Goal: Task Accomplishment & Management: Use online tool/utility

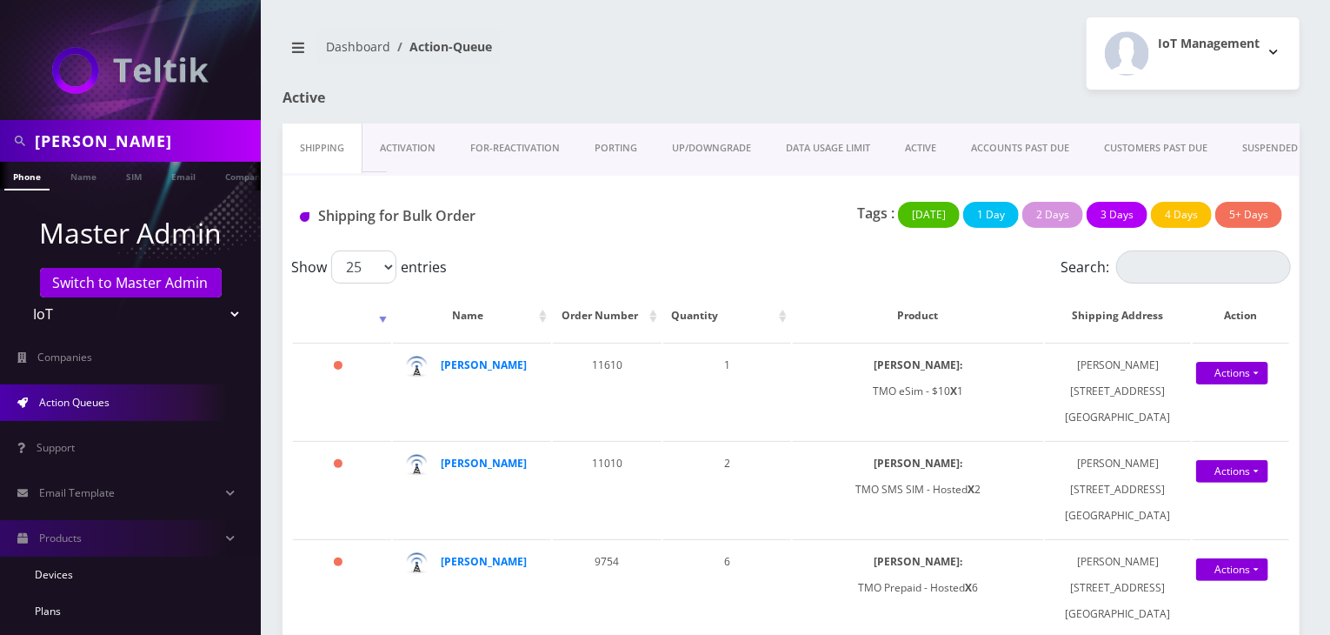
select select "1"
click at [20, 297] on select "Teltik Production My Link Mobile VennMobile Unlimited Advanced LTE Rexing Inc D…" at bounding box center [131, 313] width 222 height 33
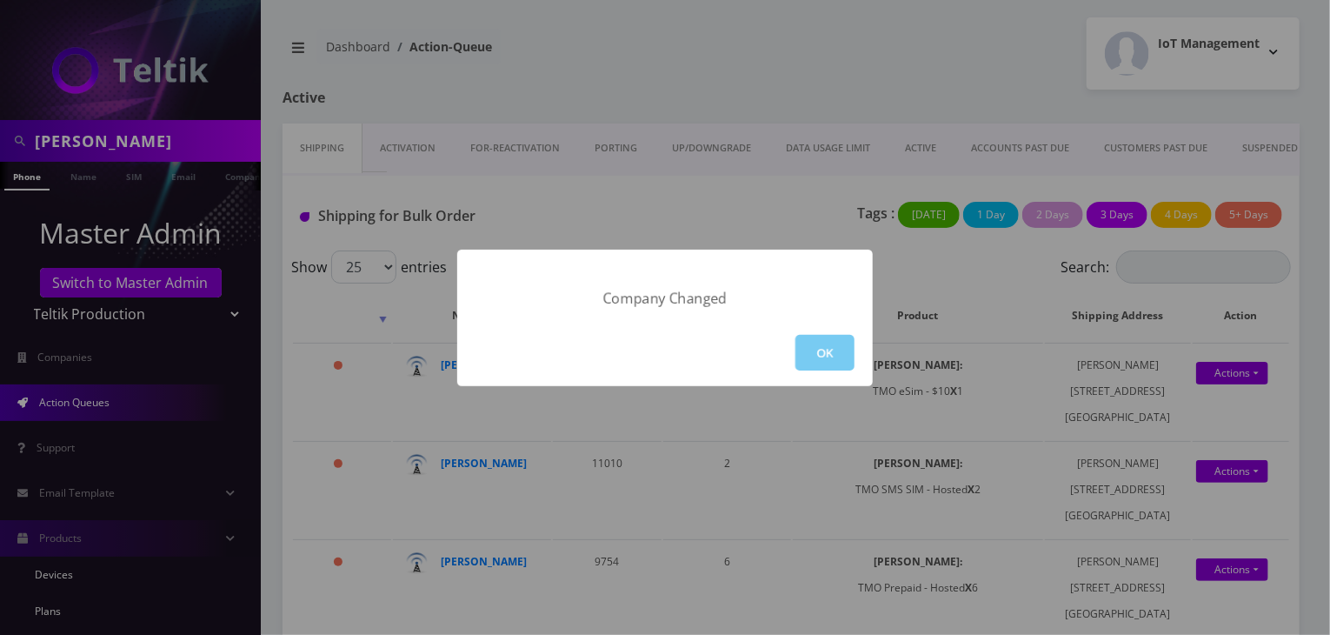
click at [812, 341] on button "OK" at bounding box center [825, 353] width 59 height 36
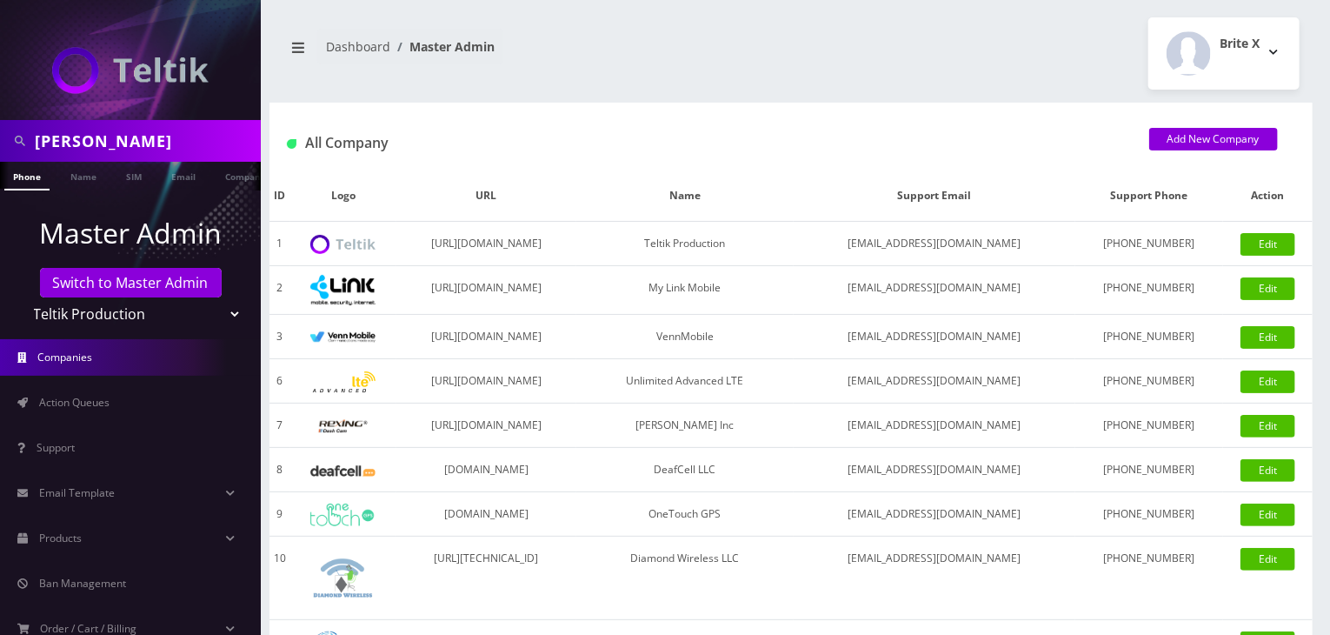
drag, startPoint x: 121, startPoint y: 144, endPoint x: 0, endPoint y: 153, distance: 121.2
click at [0, 153] on div "[PERSON_NAME]" at bounding box center [130, 141] width 261 height 42
type input "gedaliah"
click at [92, 178] on link "Name" at bounding box center [83, 176] width 43 height 29
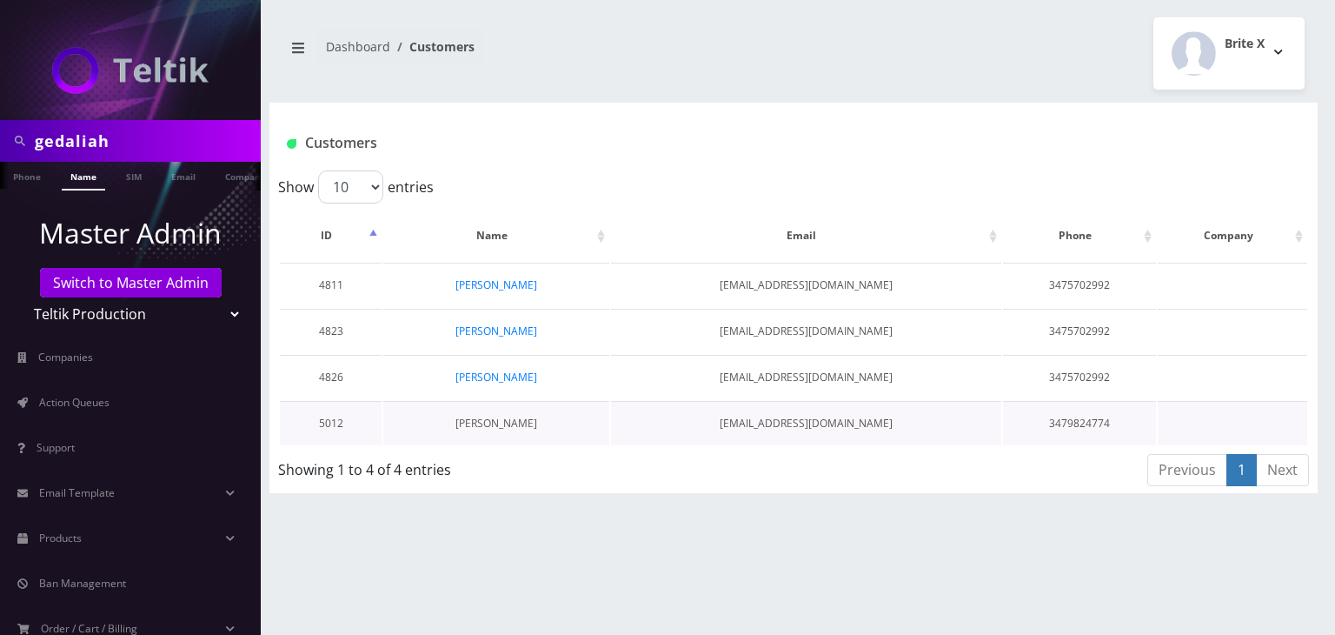
click at [523, 419] on link "[PERSON_NAME]" at bounding box center [497, 423] width 82 height 15
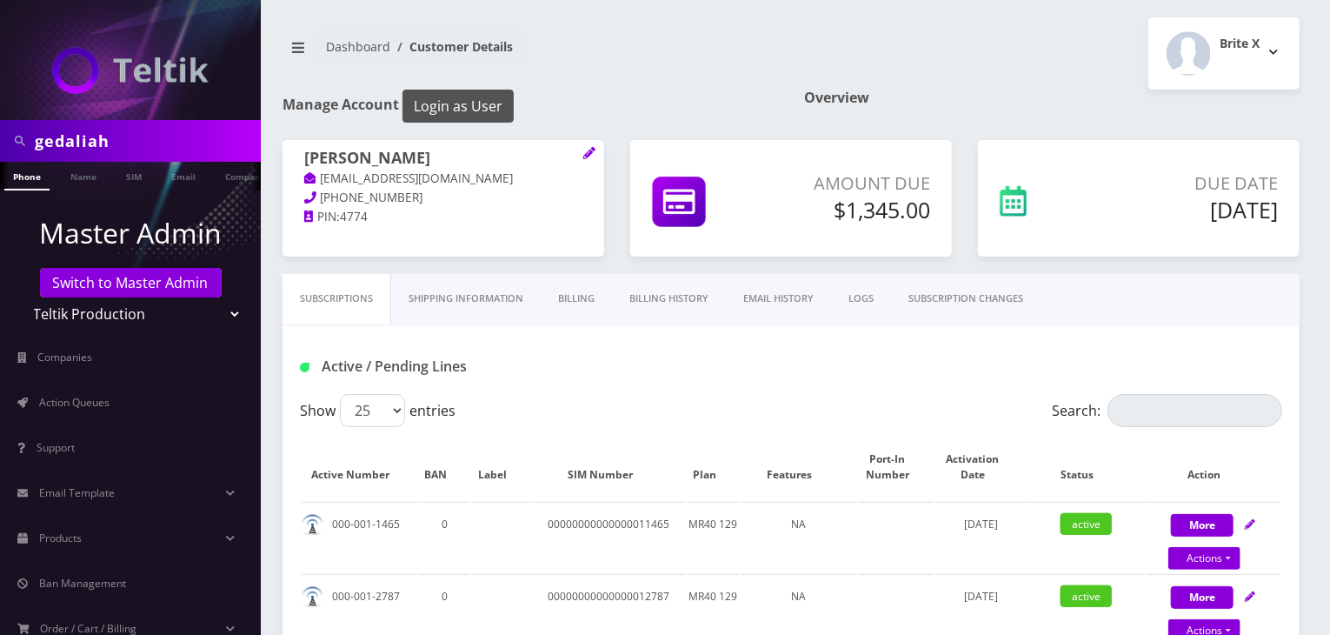
click at [489, 107] on button "Login as User" at bounding box center [458, 106] width 111 height 33
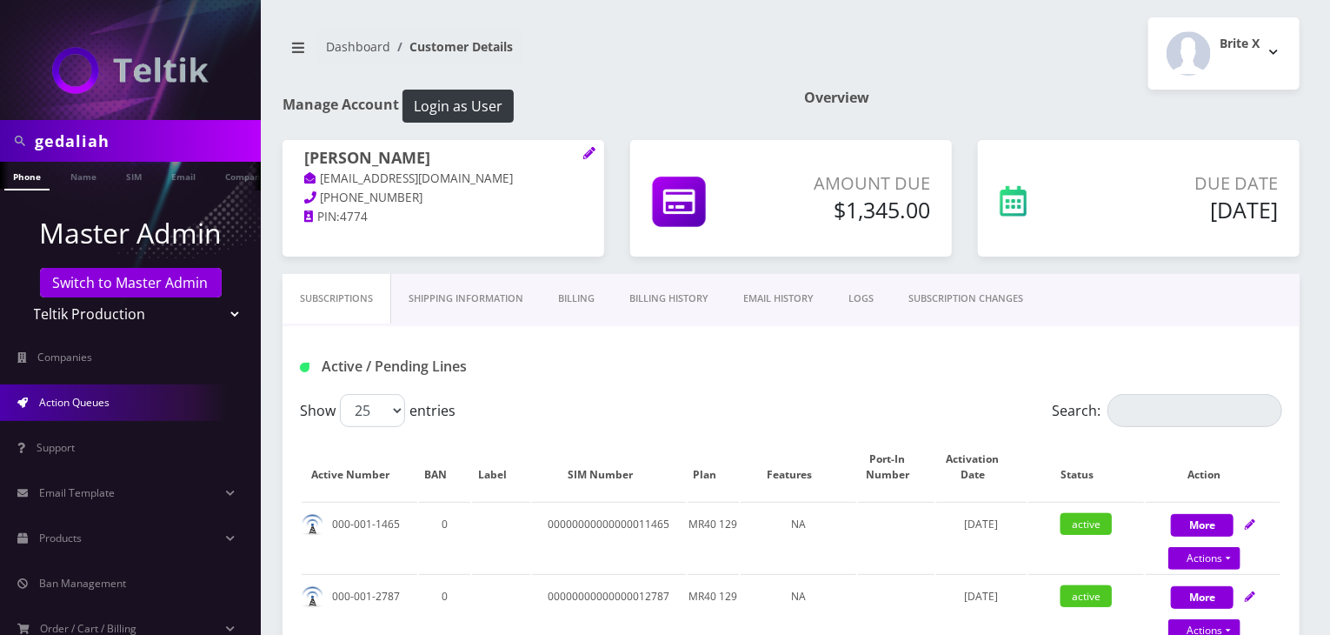
click at [103, 395] on span "Action Queues" at bounding box center [74, 402] width 70 height 15
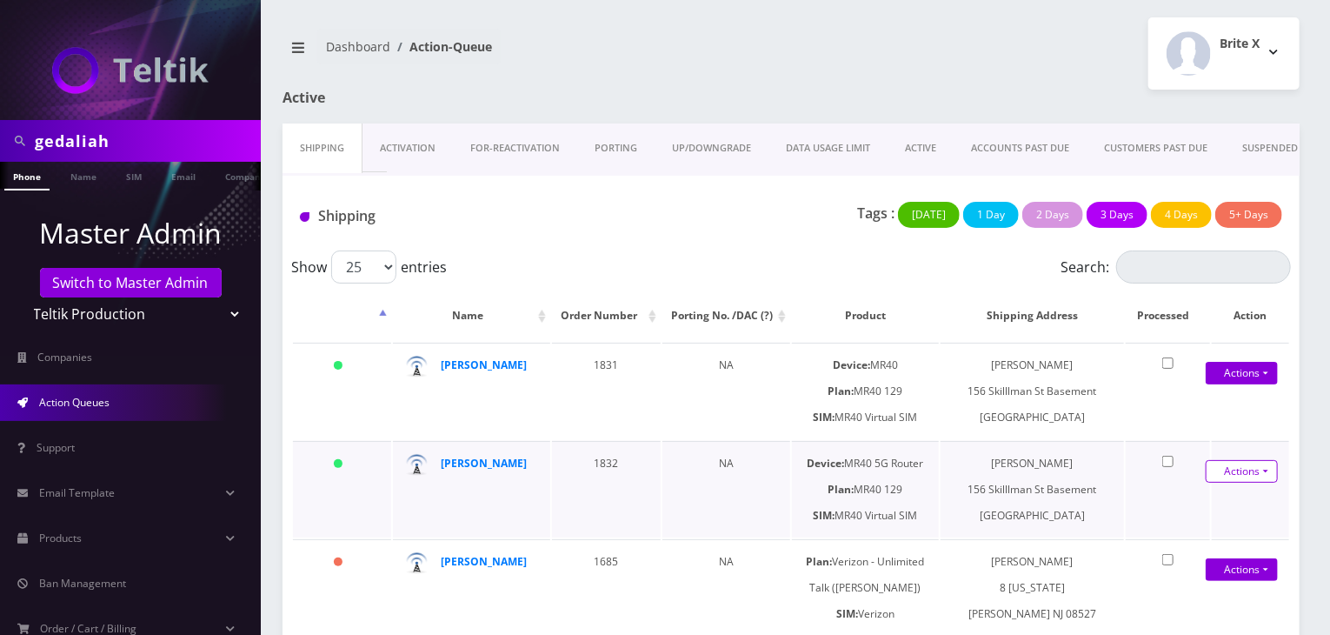
click at [1236, 475] on link "Actions" at bounding box center [1242, 471] width 72 height 23
click at [1216, 497] on link "Shipped" at bounding box center [1225, 503] width 139 height 26
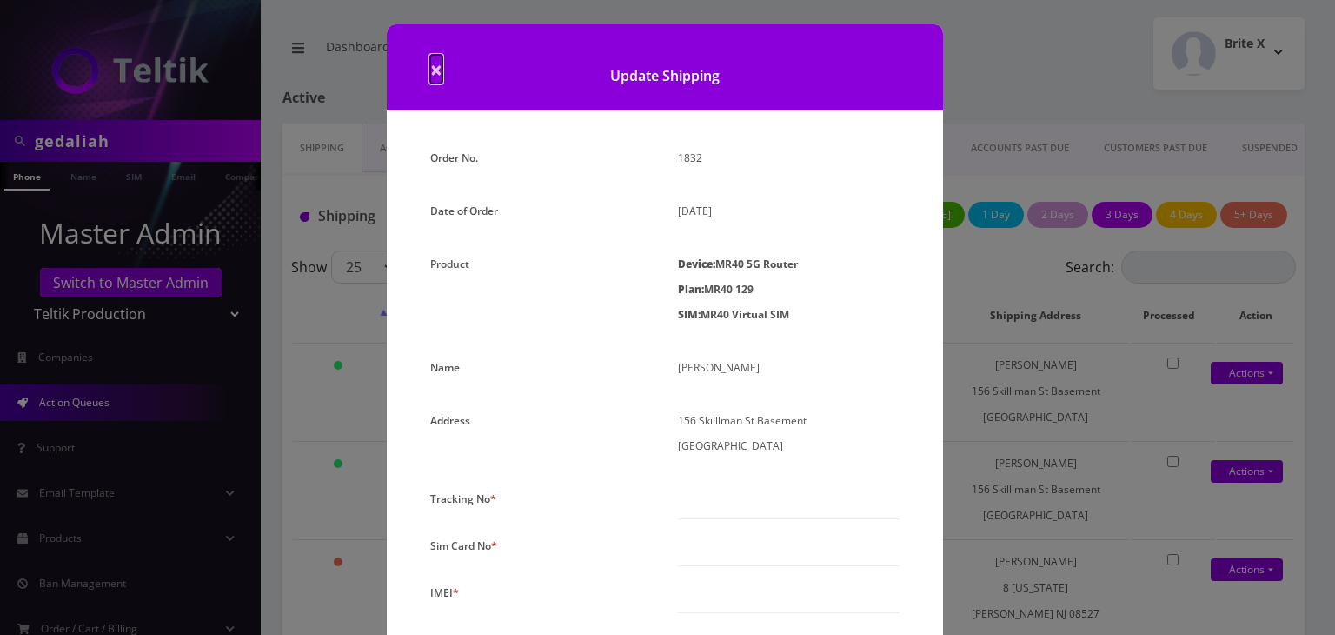
click at [432, 68] on span "×" at bounding box center [436, 69] width 12 height 29
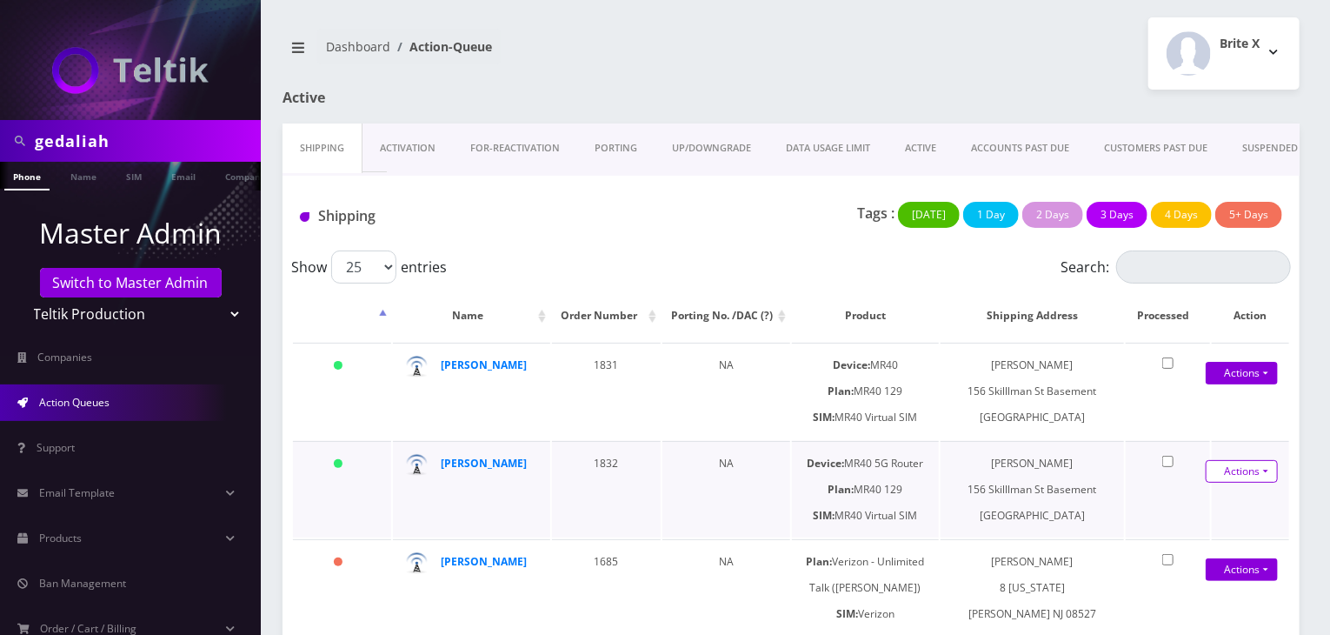
click at [1222, 470] on link "Actions" at bounding box center [1242, 471] width 72 height 23
click at [1201, 498] on link "Shipped" at bounding box center [1225, 503] width 139 height 26
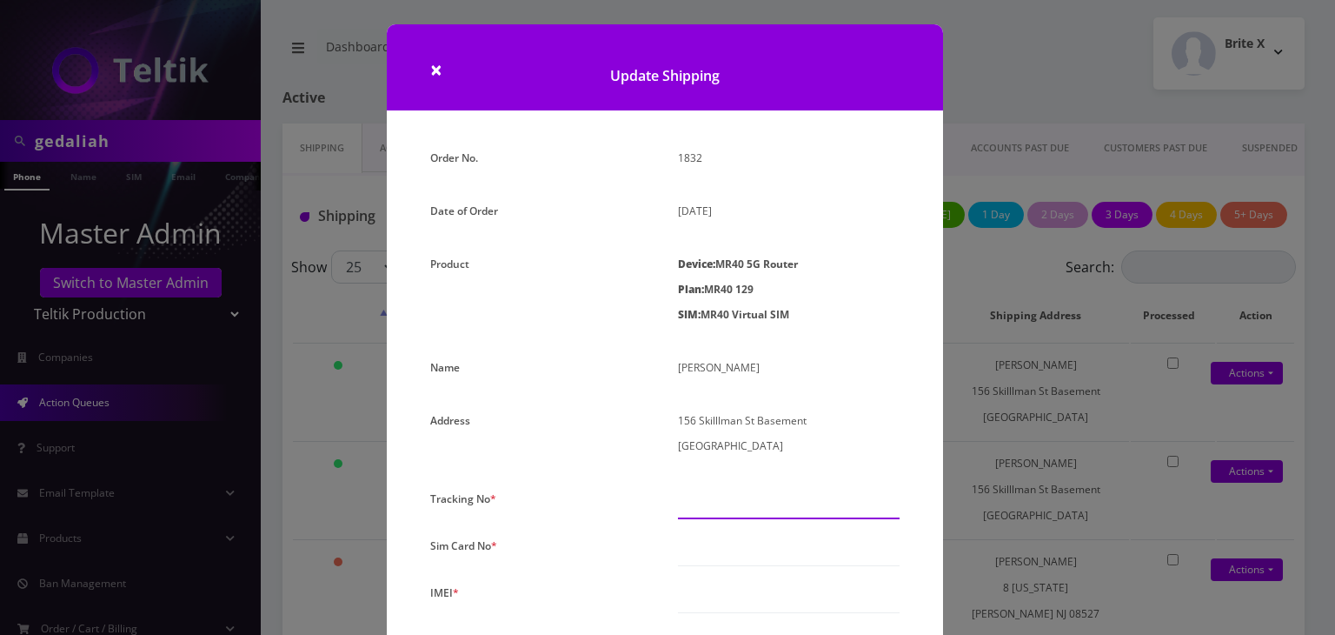
click at [743, 494] on input "text" at bounding box center [789, 502] width 222 height 33
paste input "401542592182"
type input "401542592182"
click at [715, 535] on input "text" at bounding box center [789, 549] width 222 height 33
click at [749, 595] on input "text" at bounding box center [789, 596] width 222 height 33
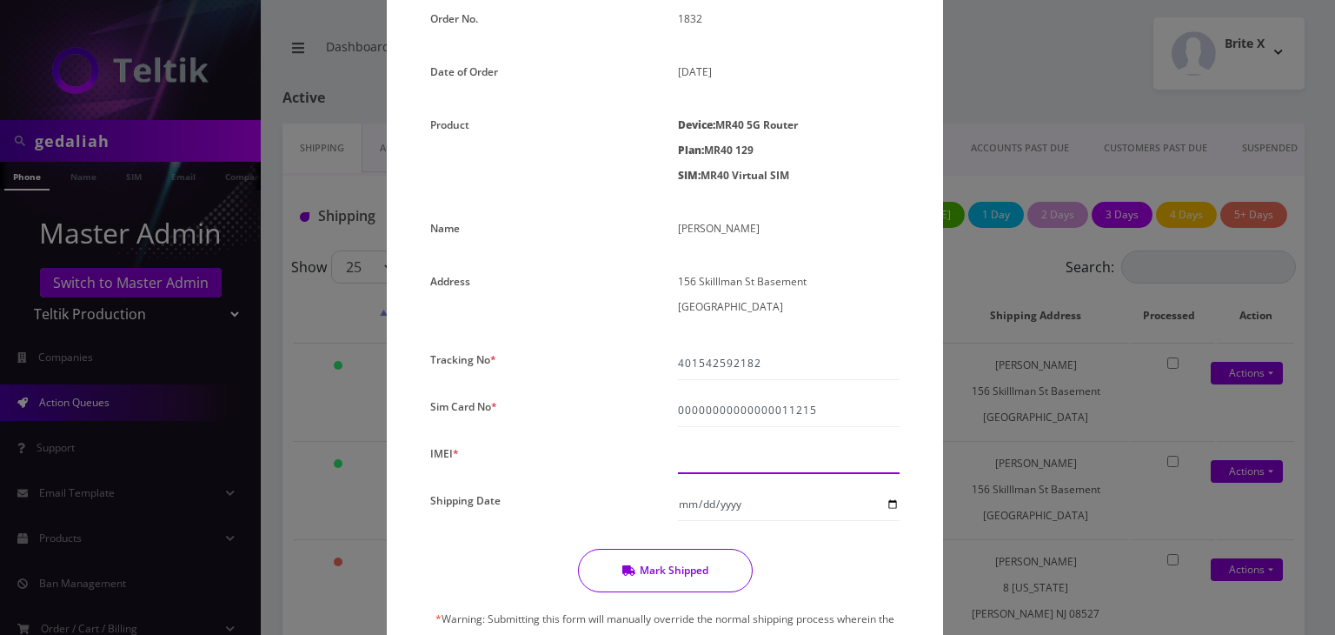
scroll to position [290, 0]
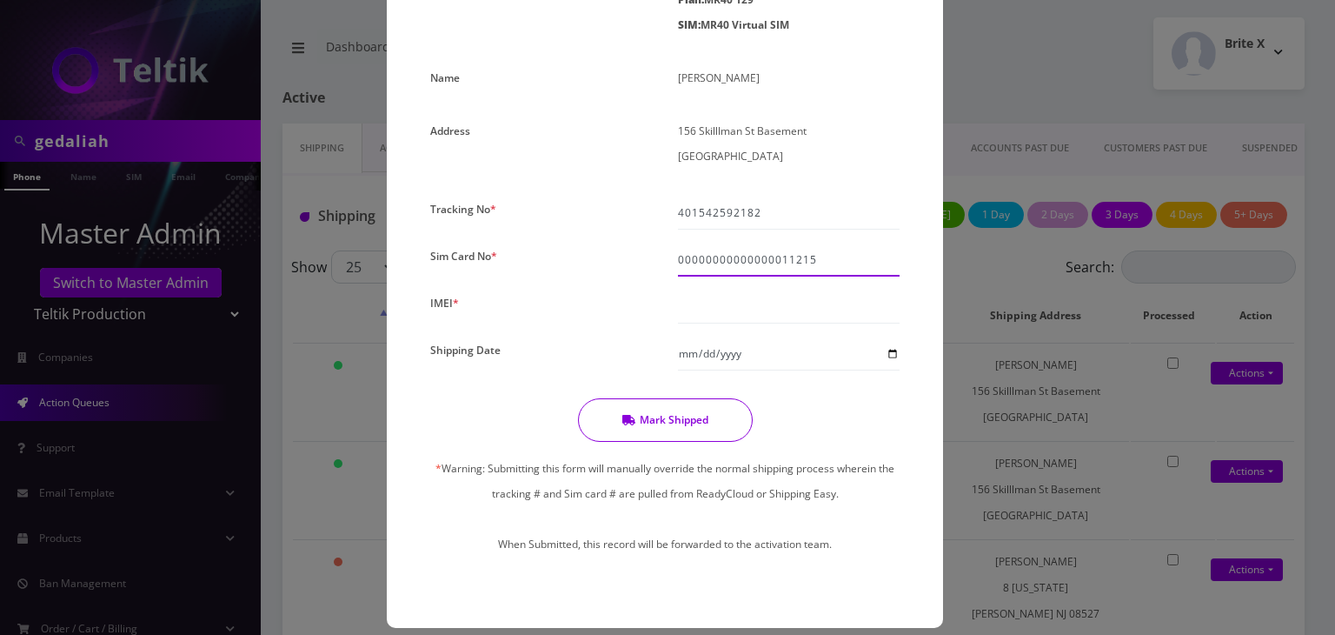
drag, startPoint x: 821, startPoint y: 261, endPoint x: 776, endPoint y: 259, distance: 45.2
click at [776, 259] on input "00000000000000011215" at bounding box center [789, 259] width 222 height 33
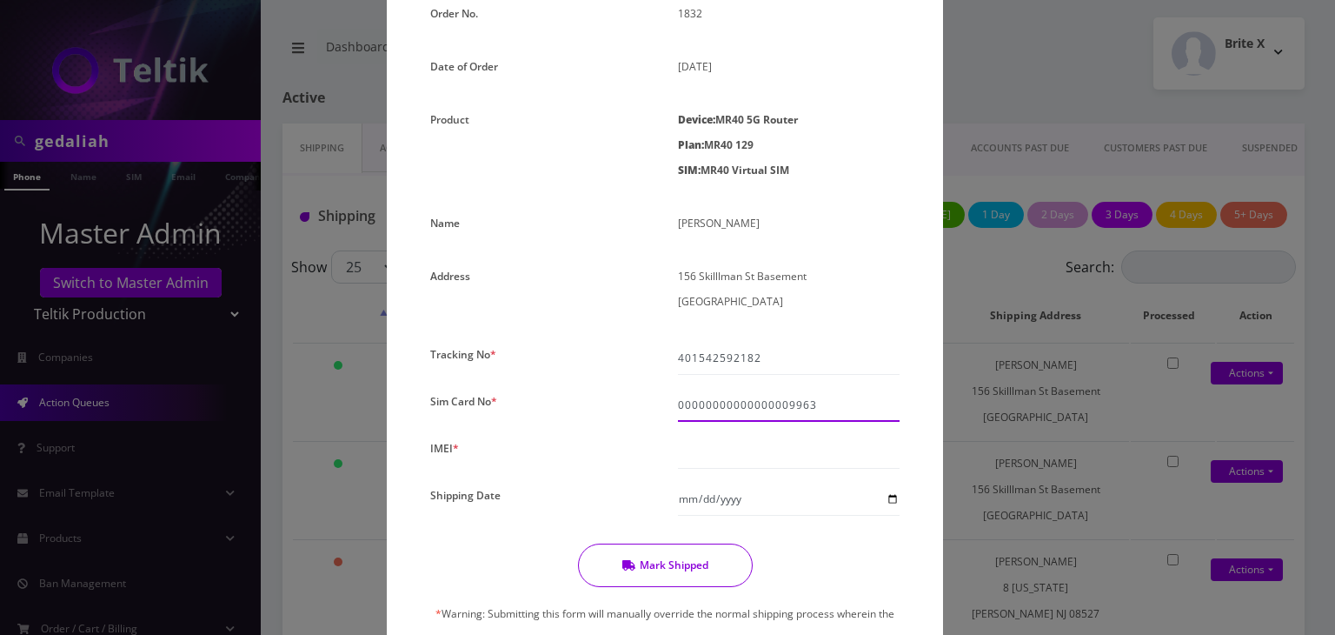
type input "00000000000000009963"
click at [719, 450] on input "text" at bounding box center [789, 452] width 222 height 33
click at [689, 404] on div "00000000000000009963" at bounding box center [789, 405] width 248 height 33
drag, startPoint x: 677, startPoint y: 404, endPoint x: 785, endPoint y: 407, distance: 107.8
click at [785, 407] on input "00000000000000009963" at bounding box center [789, 405] width 222 height 33
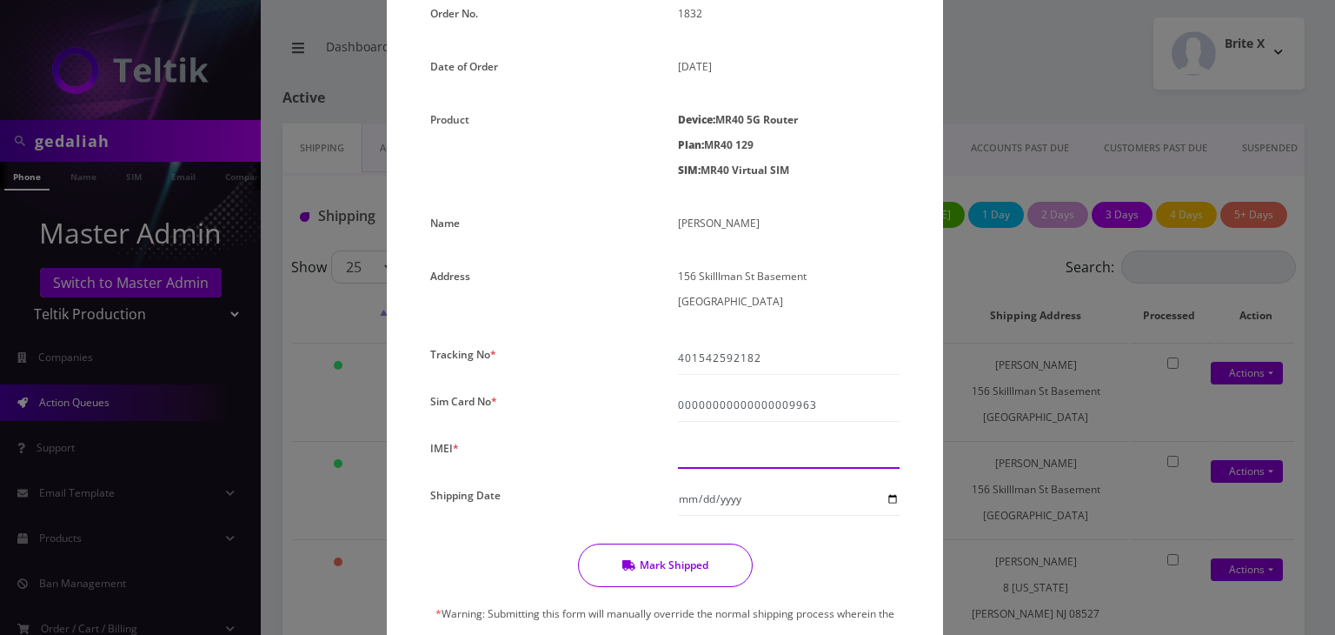
click at [747, 454] on input "text" at bounding box center [789, 452] width 222 height 33
paste input "000000000000000"
type input "000000000009963"
click at [889, 497] on input "Shipping Date" at bounding box center [789, 499] width 222 height 33
type input "2025-09-29"
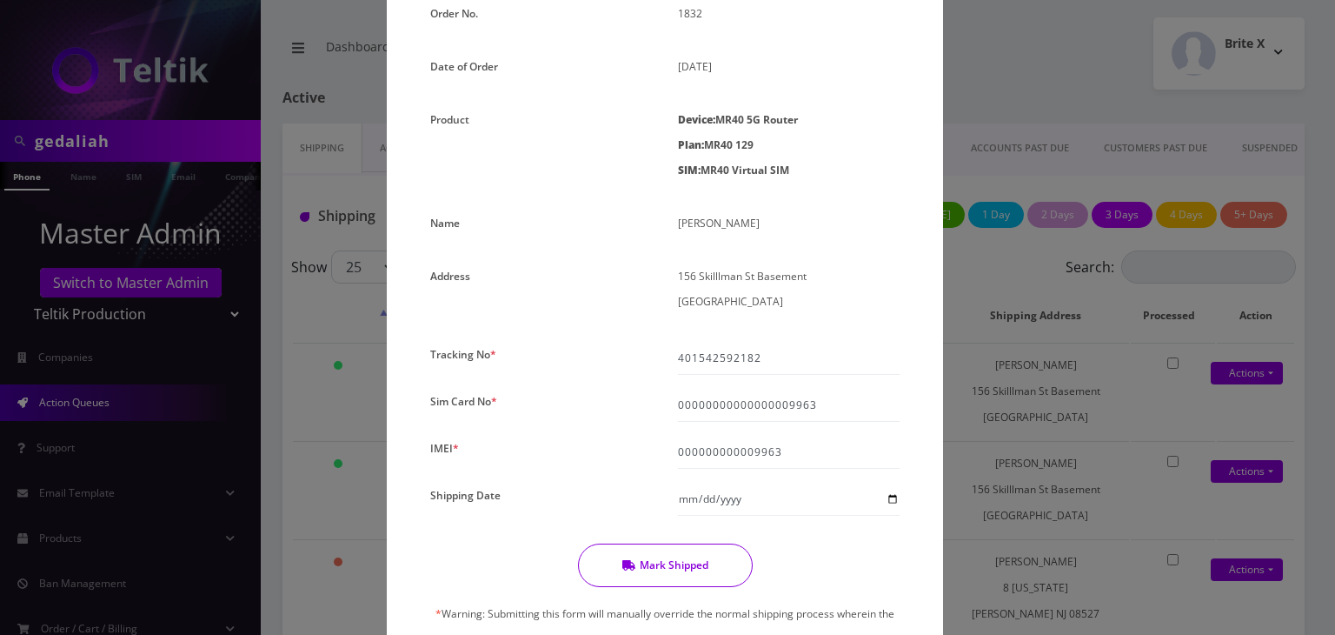
click at [682, 559] on button "Mark Shipped" at bounding box center [665, 564] width 175 height 43
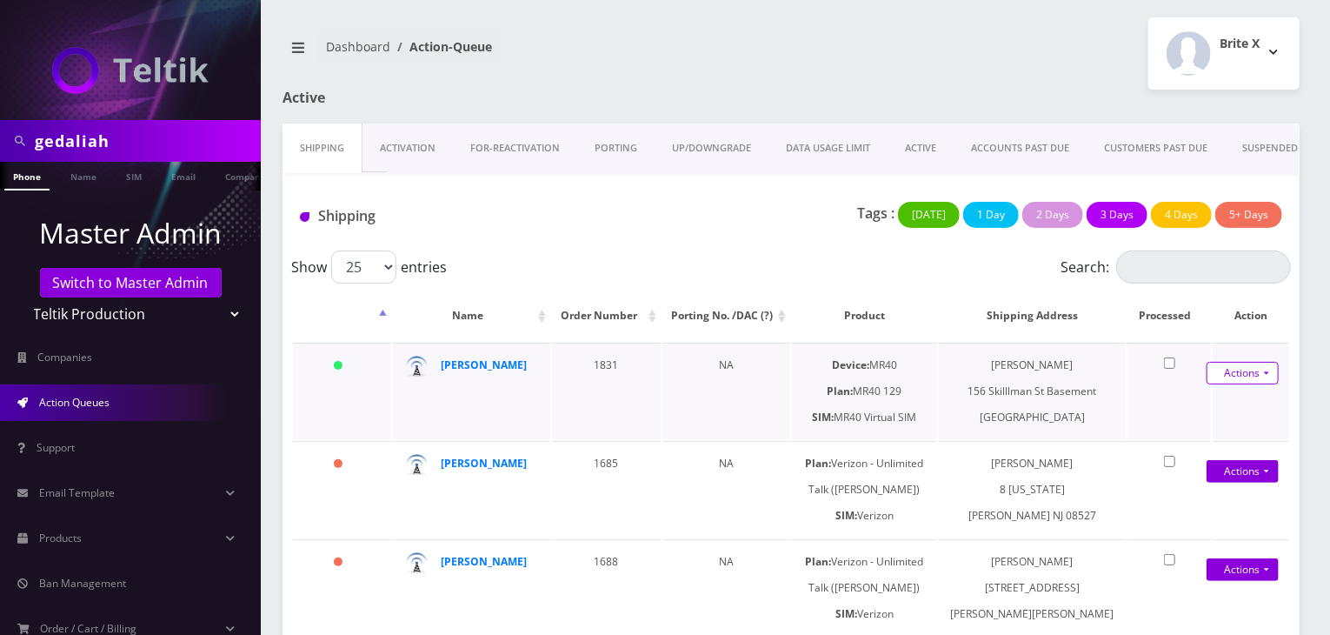
drag, startPoint x: 1224, startPoint y: 381, endPoint x: 1249, endPoint y: 370, distance: 26.8
click at [1249, 370] on link "Actions" at bounding box center [1243, 373] width 72 height 23
click at [1203, 406] on link "Shipped" at bounding box center [1225, 405] width 139 height 26
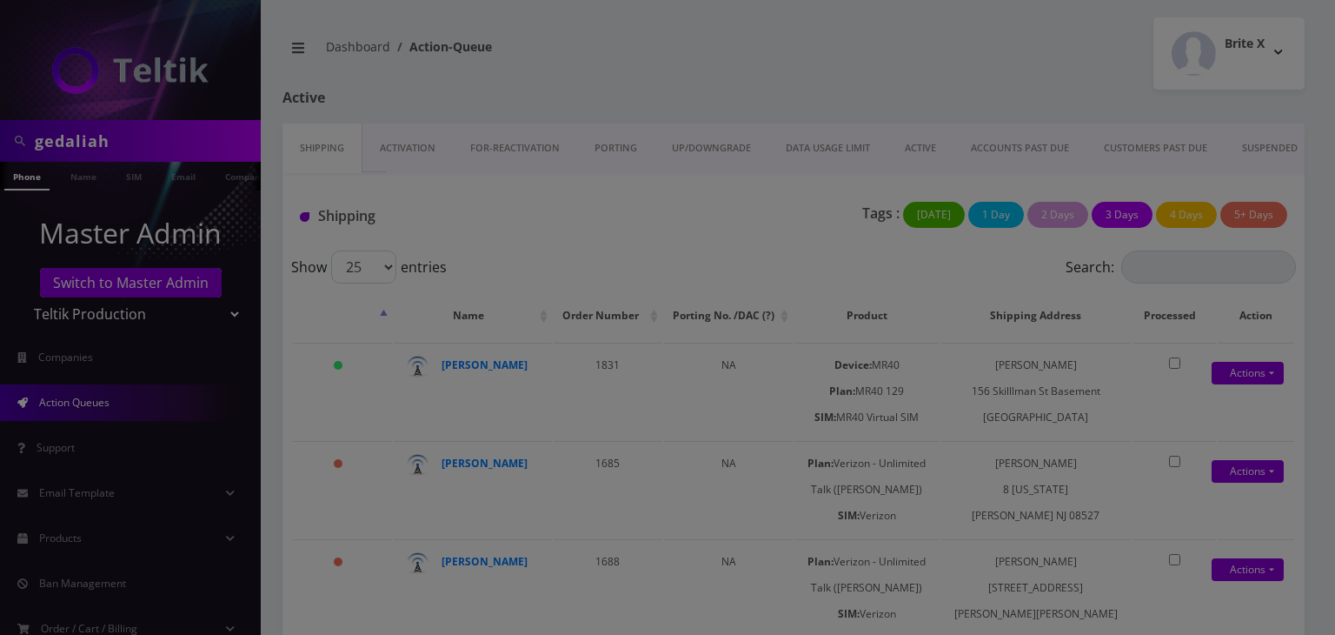
scroll to position [0, 0]
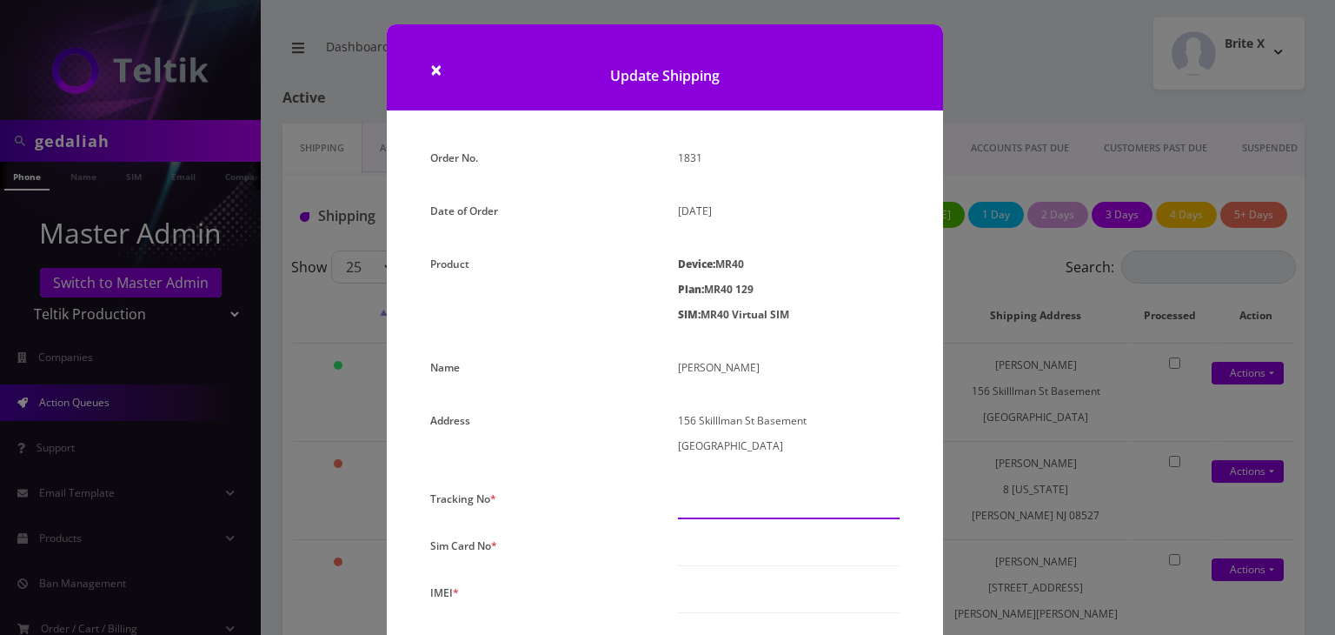
click at [701, 513] on input "text" at bounding box center [789, 502] width 222 height 33
paste input "406697282677"
type input "406697282677"
click at [697, 536] on input "text" at bounding box center [789, 552] width 222 height 33
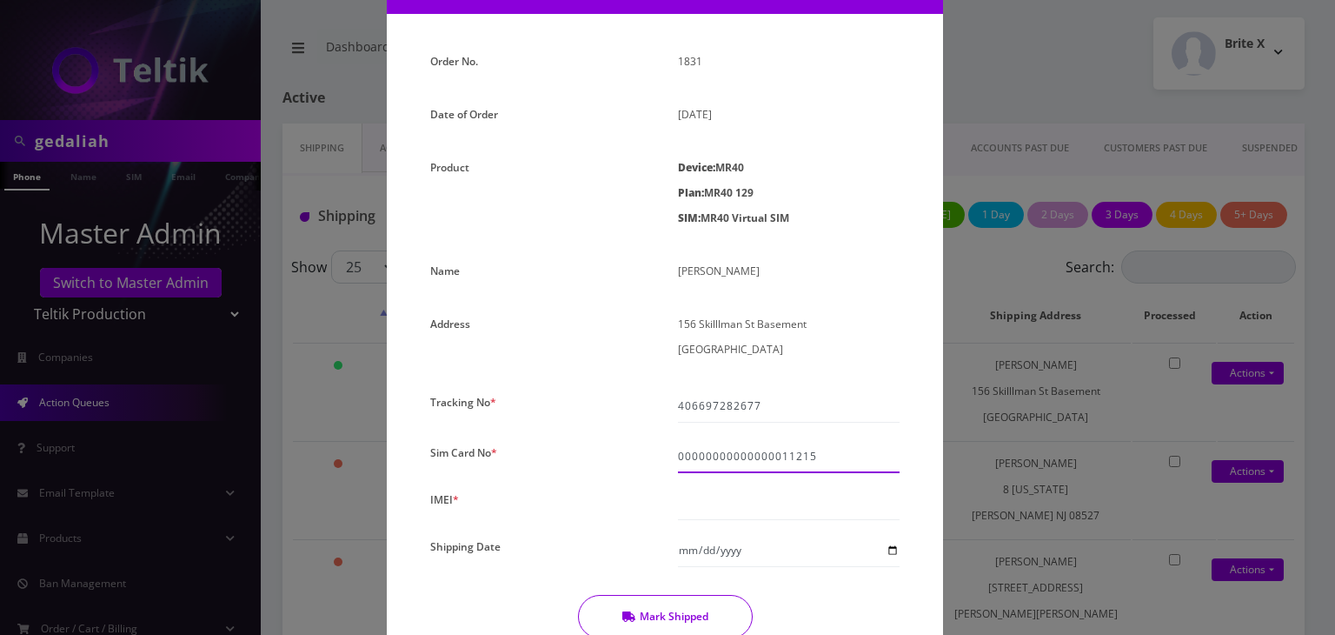
scroll to position [144, 0]
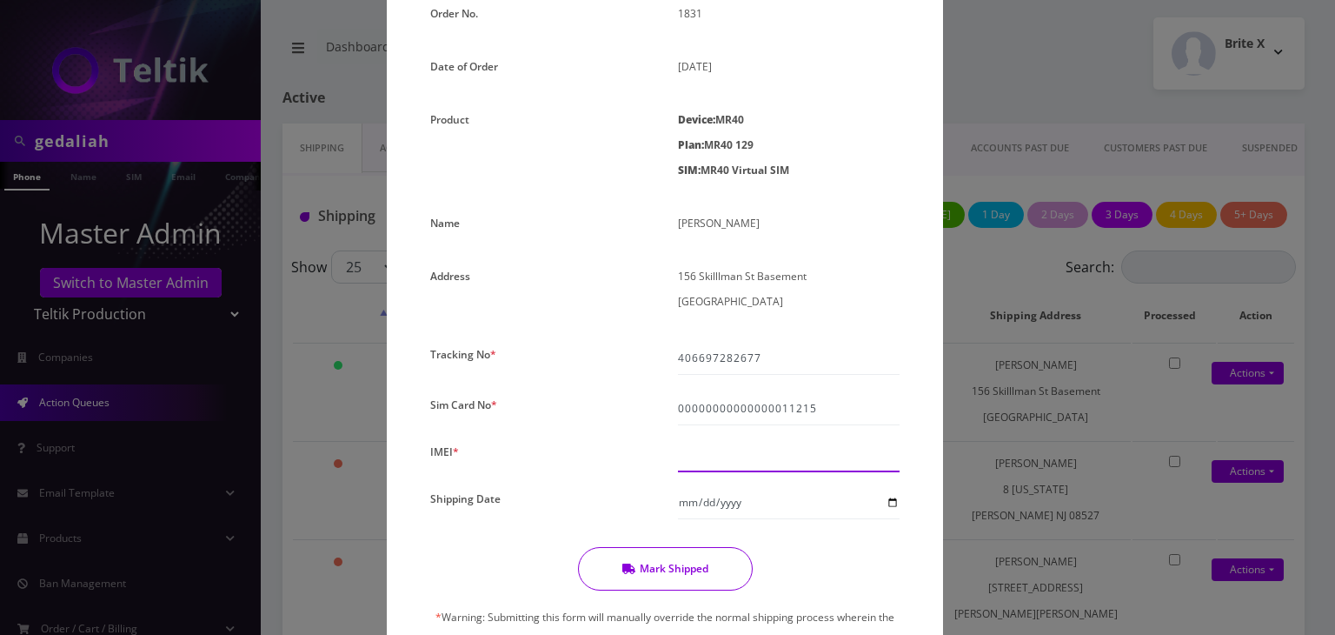
click at [689, 461] on input "text" at bounding box center [789, 455] width 222 height 33
click at [829, 412] on input "00000000000000011215" at bounding box center [789, 408] width 222 height 33
type input "00000000000000013162"
click at [702, 456] on input "text" at bounding box center [789, 459] width 222 height 33
paste input "406697282677"
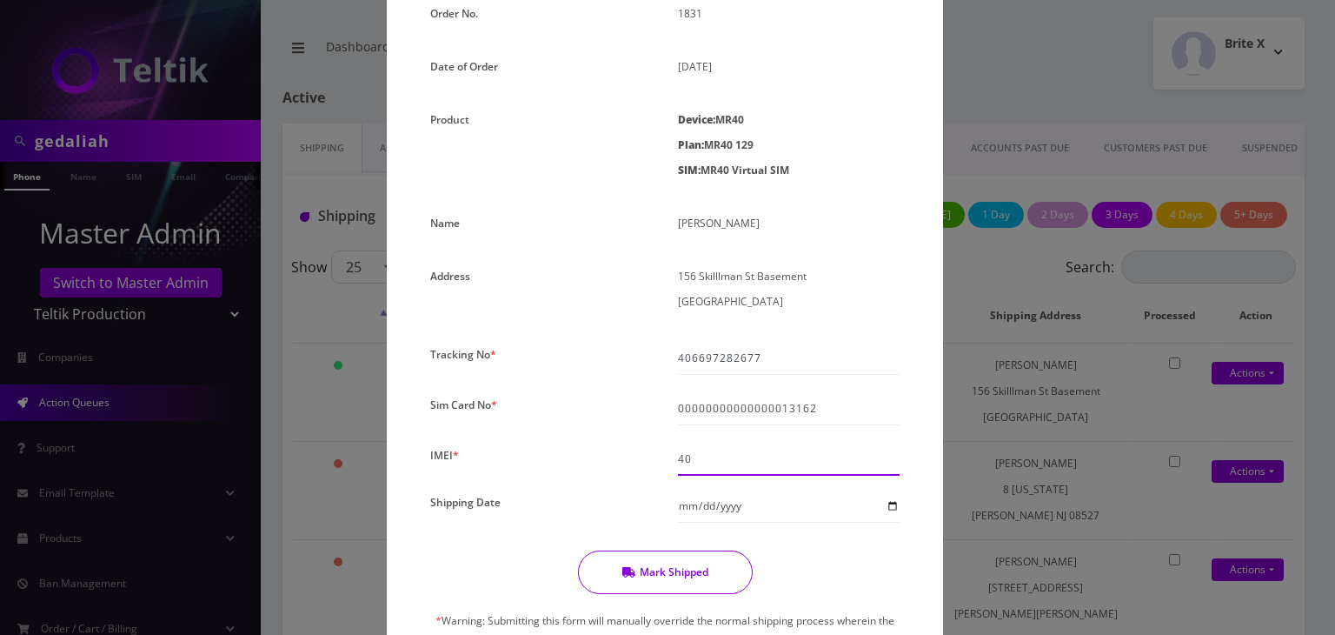
type input "4"
drag, startPoint x: 676, startPoint y: 409, endPoint x: 776, endPoint y: 409, distance: 100.0
click at [776, 409] on input "00000000000000013162" at bounding box center [789, 408] width 222 height 33
click at [761, 458] on input "text" at bounding box center [789, 459] width 222 height 33
paste input "000000000000000"
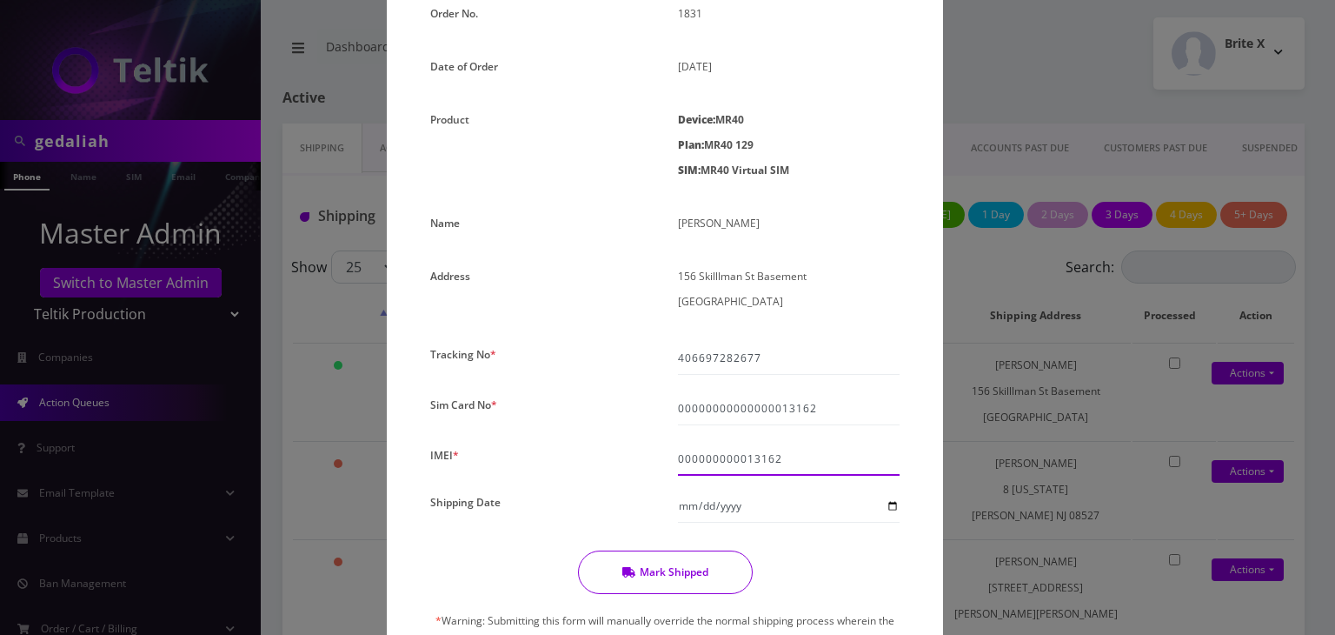
type input "000000000013162"
click at [890, 507] on input "2025-09-29" at bounding box center [789, 505] width 222 height 33
click at [703, 575] on button "Mark Shipped" at bounding box center [665, 578] width 175 height 43
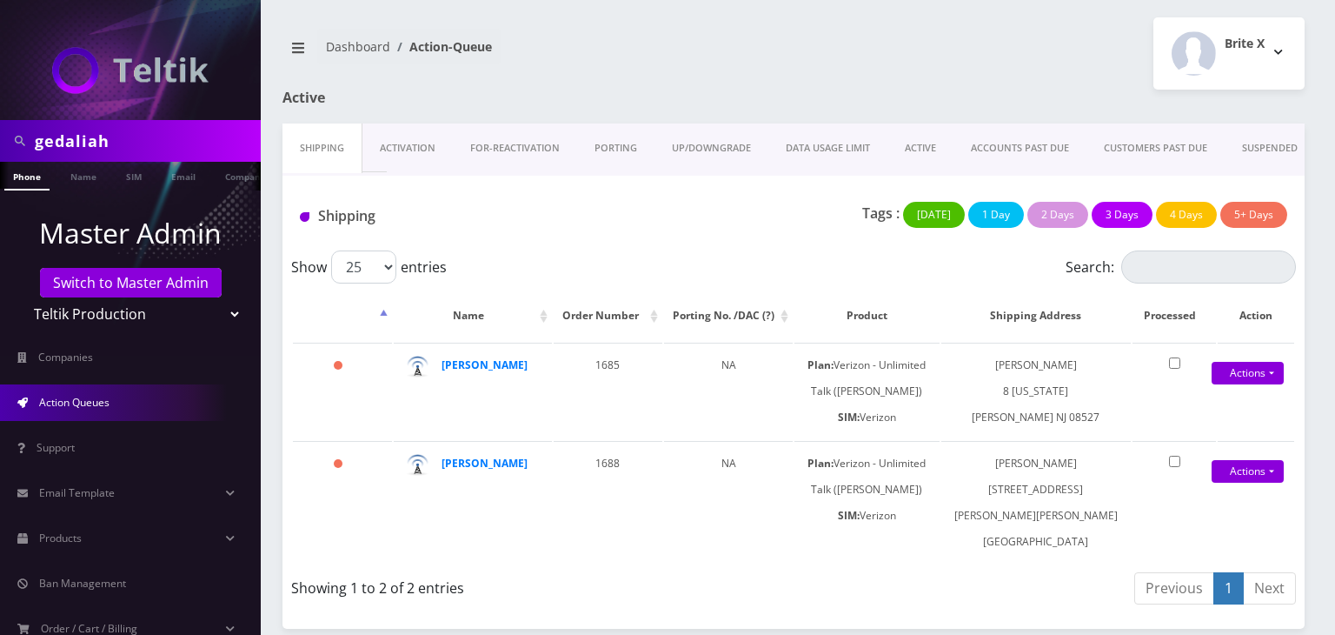
scroll to position [0, 9]
click at [126, 311] on select "Teltik Production My Link Mobile VennMobile Unlimited Advanced LTE Rexing Inc D…" at bounding box center [131, 313] width 222 height 33
select select "13"
click at [20, 297] on select "Teltik Production My Link Mobile VennMobile Unlimited Advanced LTE Rexing Inc D…" at bounding box center [131, 313] width 222 height 33
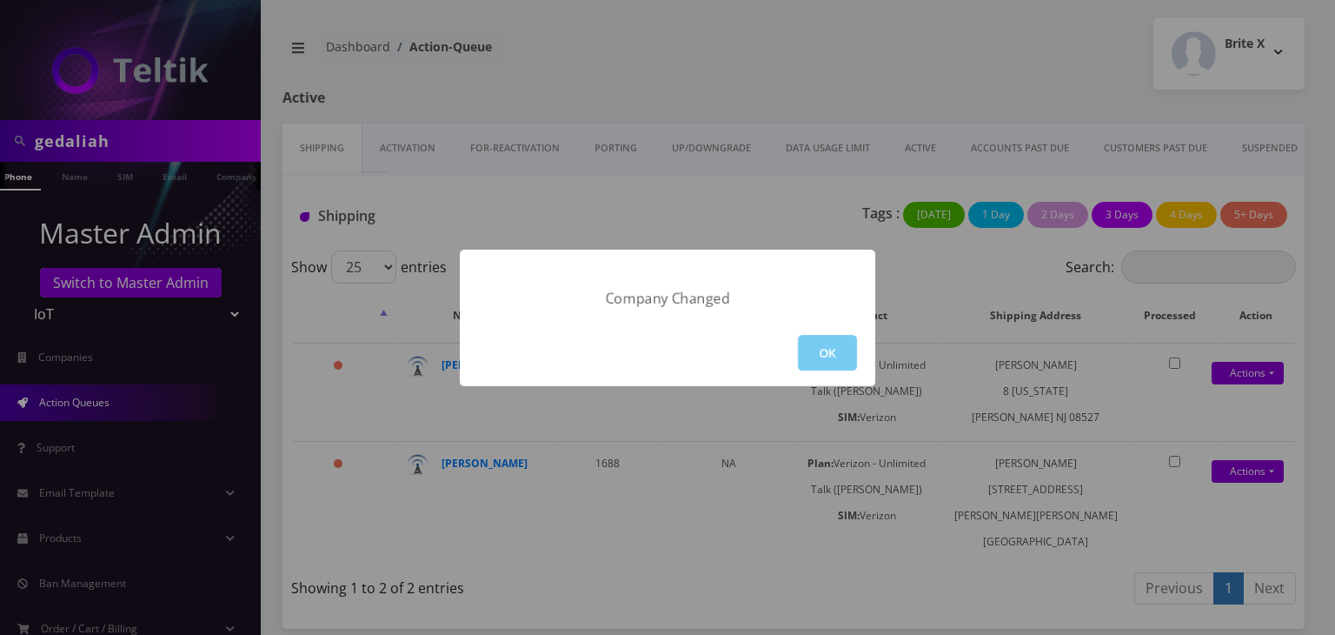
click at [810, 349] on button "OK" at bounding box center [827, 353] width 59 height 36
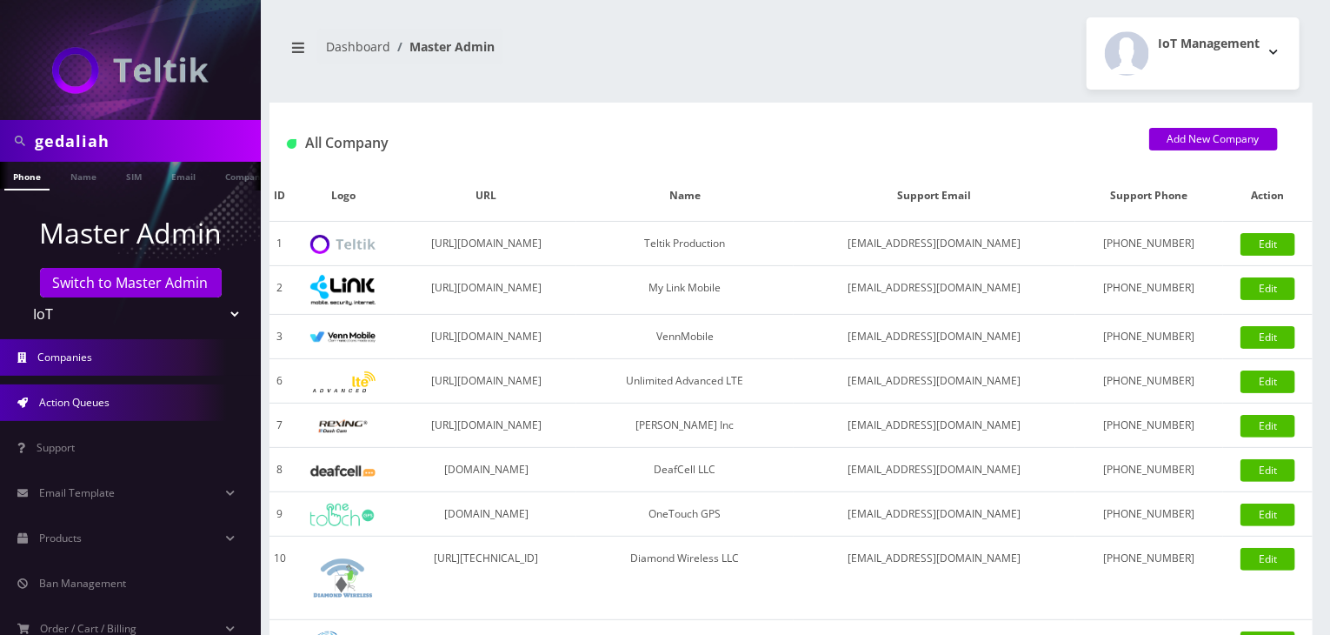
click at [107, 376] on ul "Master Admin Switch to Master Admin Teltik Production My Link Mobile VennMobile…" at bounding box center [130, 474] width 261 height 569
click at [103, 404] on span "Action Queues" at bounding box center [74, 402] width 70 height 15
